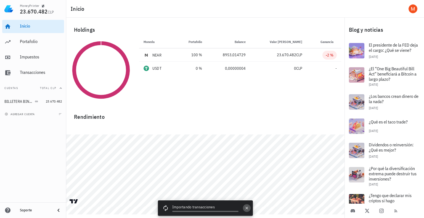
click at [245, 208] on icon "button" at bounding box center [246, 208] width 4 height 4
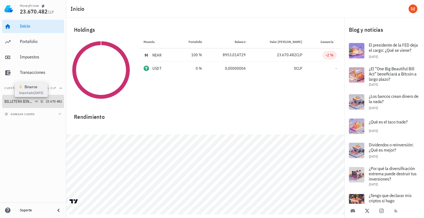
click at [35, 101] on icon at bounding box center [36, 101] width 3 height 1
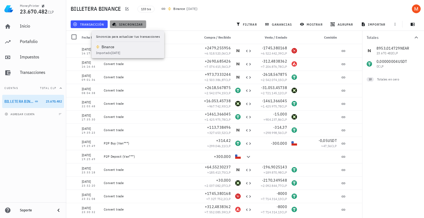
click at [118, 25] on span "sincronizar" at bounding box center [128, 24] width 30 height 4
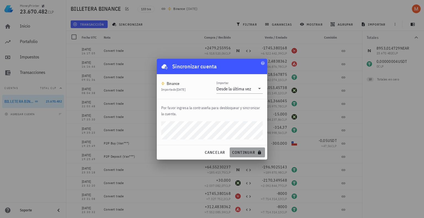
click at [248, 149] on button "continuar" at bounding box center [246, 153] width 35 height 10
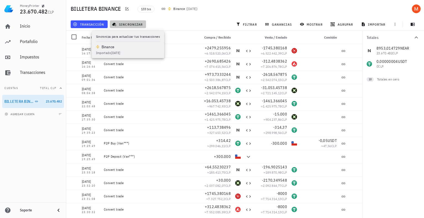
click at [122, 25] on span "sincronizar" at bounding box center [128, 24] width 30 height 4
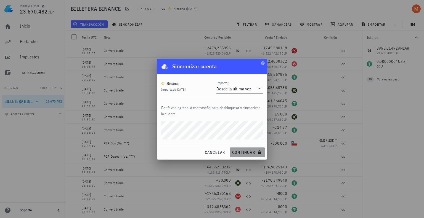
click at [243, 151] on span "continuar" at bounding box center [247, 152] width 31 height 5
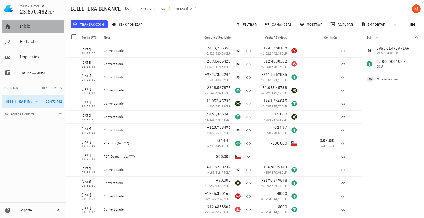
click at [29, 23] on div "Inicio" at bounding box center [41, 26] width 42 height 12
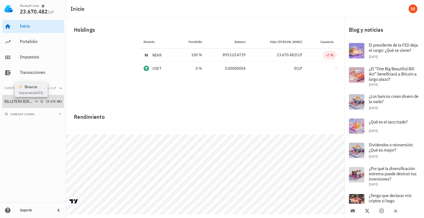
click at [35, 101] on icon at bounding box center [36, 101] width 3 height 3
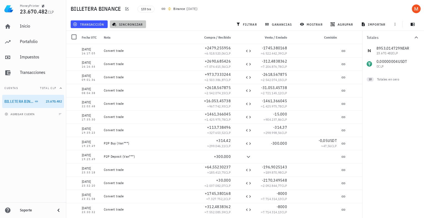
click at [126, 26] on span "sincronizar" at bounding box center [128, 24] width 30 height 4
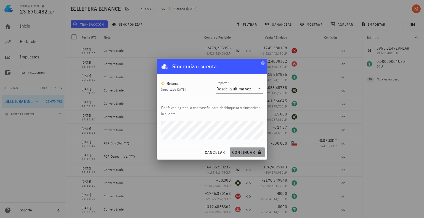
click at [250, 154] on span "continuar" at bounding box center [247, 152] width 31 height 5
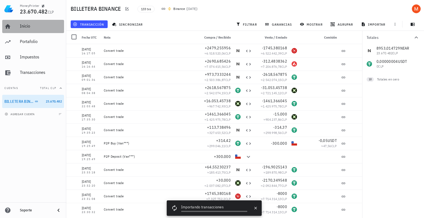
click at [28, 33] on link "Inicio" at bounding box center [33, 26] width 62 height 13
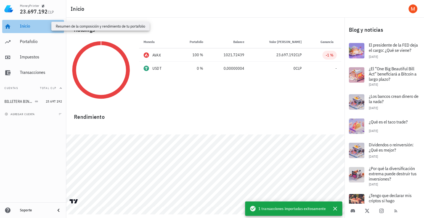
click at [30, 28] on div "Inicio" at bounding box center [41, 25] width 42 height 5
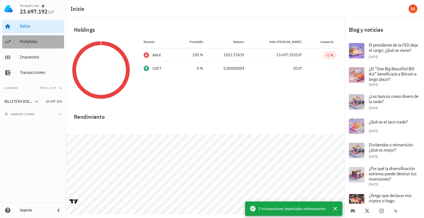
click at [30, 42] on div "Portafolio" at bounding box center [41, 41] width 42 height 5
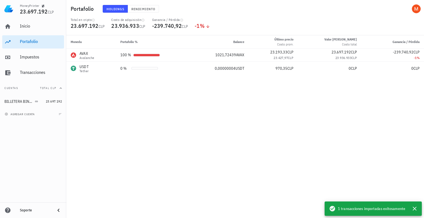
click at [123, 121] on div "Moneda Portafolio % Balance Último precio Costo prom. Valor de mercado Costo to…" at bounding box center [244, 126] width 357 height 183
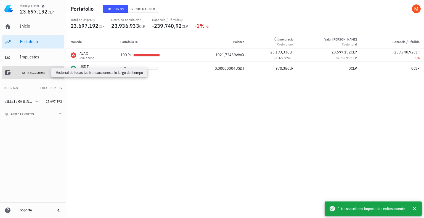
click at [33, 71] on div "Transacciones" at bounding box center [41, 72] width 42 height 5
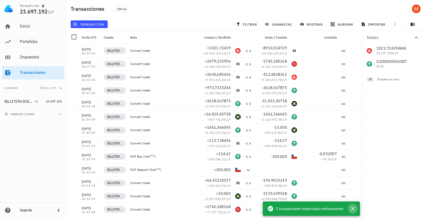
click at [351, 211] on icon "button" at bounding box center [352, 208] width 7 height 7
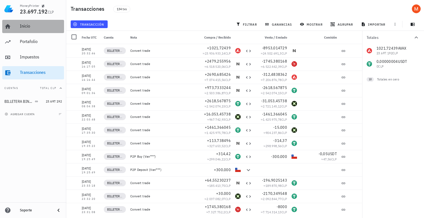
click at [28, 31] on div "Inicio" at bounding box center [41, 26] width 42 height 12
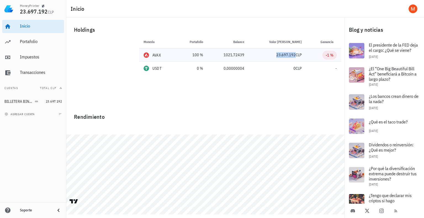
click at [276, 52] on span "23.697.192" at bounding box center [285, 54] width 19 height 5
